Goal: Task Accomplishment & Management: Use online tool/utility

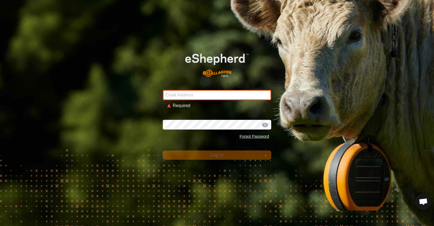
type input "[EMAIL_ADDRESS][DOMAIN_NAME]"
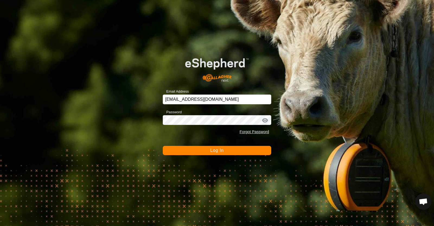
click at [201, 149] on button "Log In" at bounding box center [217, 150] width 108 height 9
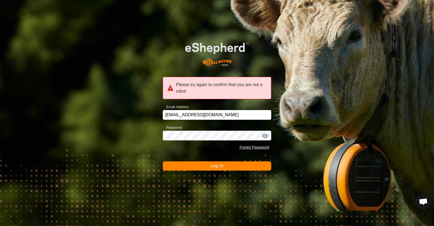
click at [234, 167] on button "Log In" at bounding box center [217, 165] width 108 height 9
click at [222, 112] on input "jacqui@westrange.co.nz" at bounding box center [217, 115] width 108 height 10
click at [215, 164] on span "Log In" at bounding box center [216, 165] width 13 height 5
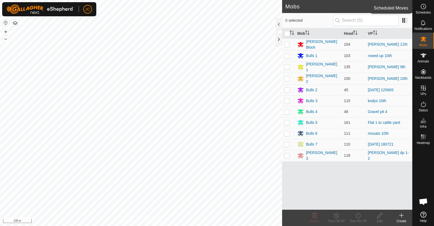
click at [427, 3] on es-schedule-vp-svg-icon at bounding box center [423, 6] width 10 height 9
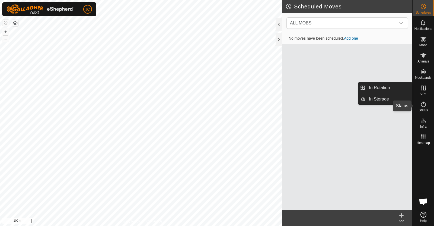
click at [423, 109] on span "Status" at bounding box center [422, 109] width 9 height 3
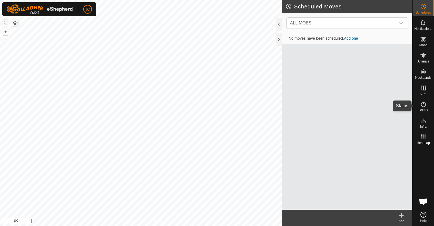
click at [423, 106] on icon at bounding box center [423, 104] width 7 height 7
click at [434, 172] on div at bounding box center [423, 177] width 21 height 63
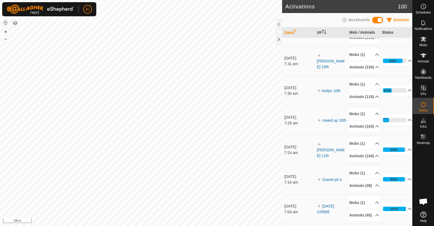
scroll to position [51, 0]
click at [194, 225] on html "JC Schedules Notifications Mobs Animals Neckbands VPs Status Infra Heatmap Help…" at bounding box center [217, 113] width 434 height 226
